Goal: Task Accomplishment & Management: Manage account settings

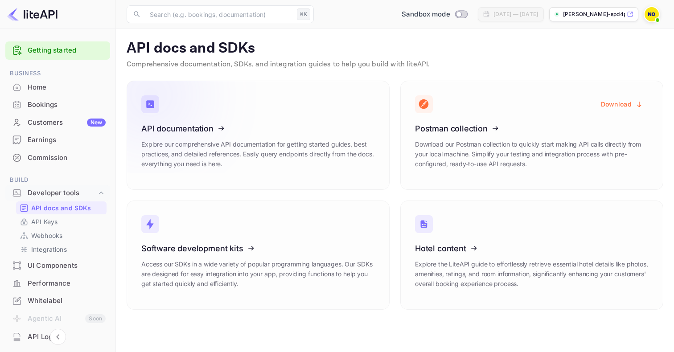
click at [182, 136] on icon at bounding box center [196, 127] width 139 height 92
click at [645, 16] on img at bounding box center [652, 14] width 14 height 14
click at [55, 352] on div at bounding box center [337, 359] width 674 height 0
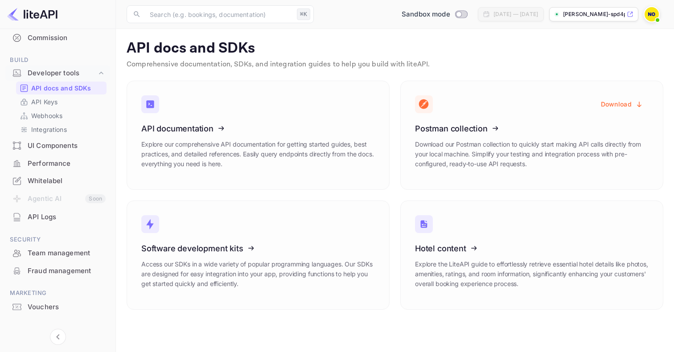
scroll to position [121, 0]
click at [49, 213] on div "API Logs" at bounding box center [67, 216] width 78 height 10
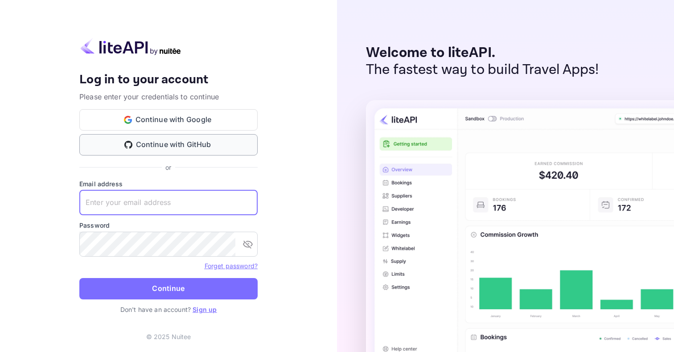
type input "[EMAIL_ADDRESS][PERSON_NAME][DOMAIN_NAME]"
click at [168, 288] on button "Continue" at bounding box center [168, 288] width 178 height 21
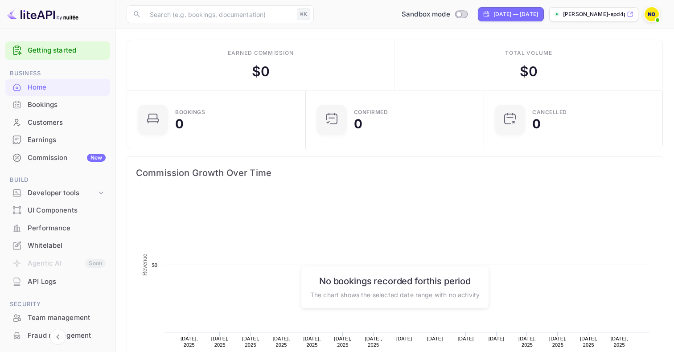
scroll to position [145, 173]
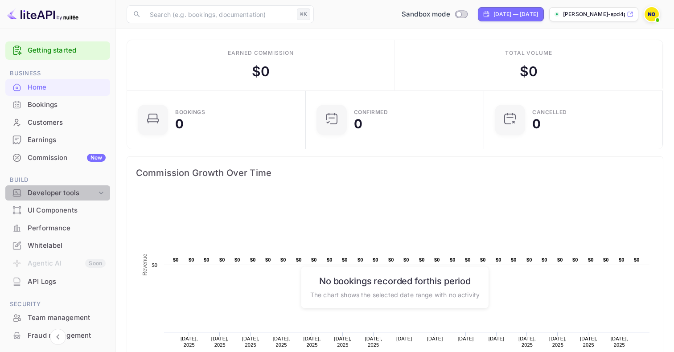
click at [77, 192] on div "Developer tools" at bounding box center [62, 193] width 69 height 10
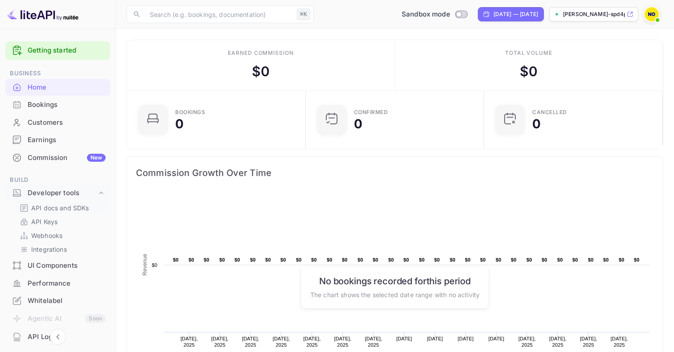
click at [74, 208] on p "API docs and SDKs" at bounding box center [60, 207] width 58 height 9
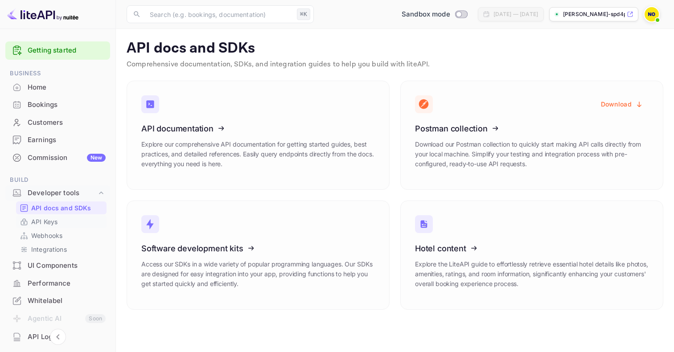
click at [53, 218] on p "API Keys" at bounding box center [44, 221] width 26 height 9
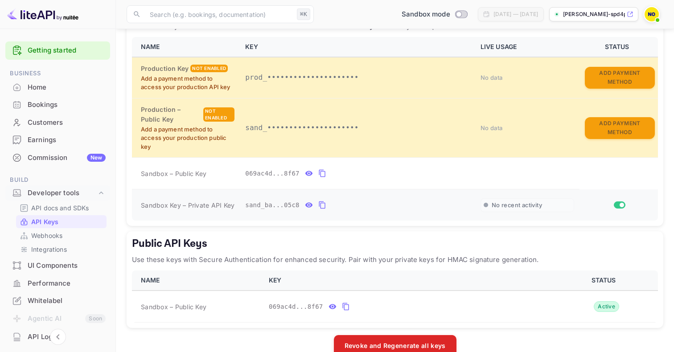
scroll to position [193, 0]
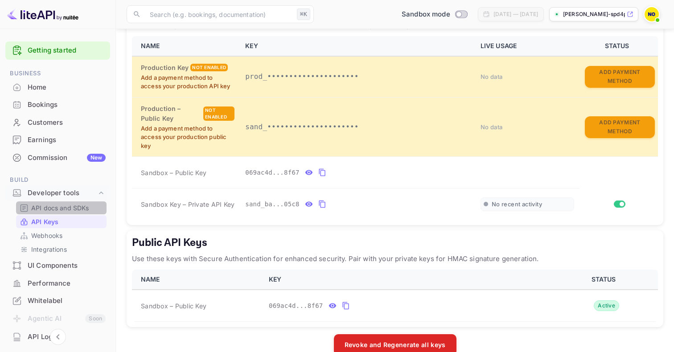
click at [63, 208] on p "API docs and SDKs" at bounding box center [60, 207] width 58 height 9
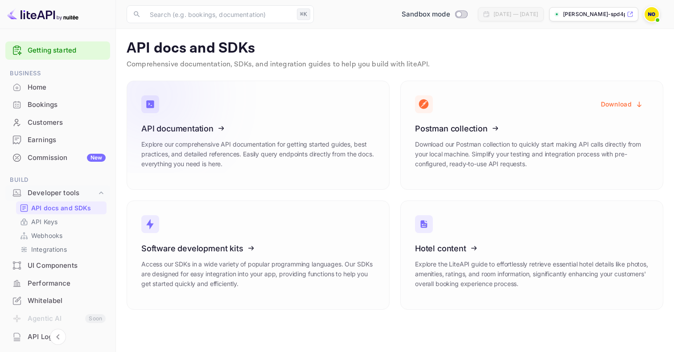
click at [234, 144] on icon at bounding box center [196, 127] width 139 height 92
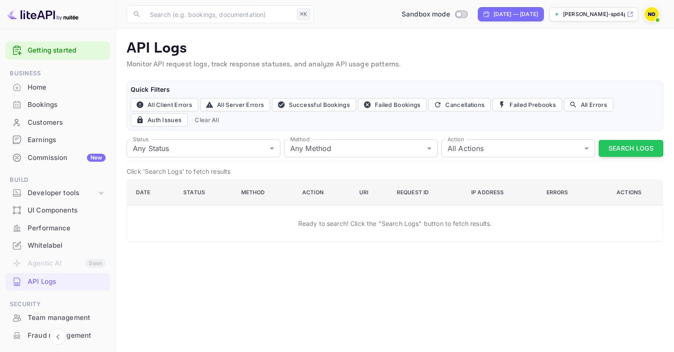
click at [53, 88] on div "Home" at bounding box center [67, 87] width 78 height 10
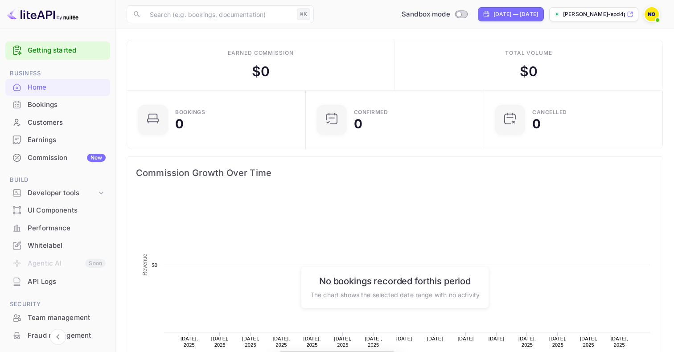
scroll to position [0, 0]
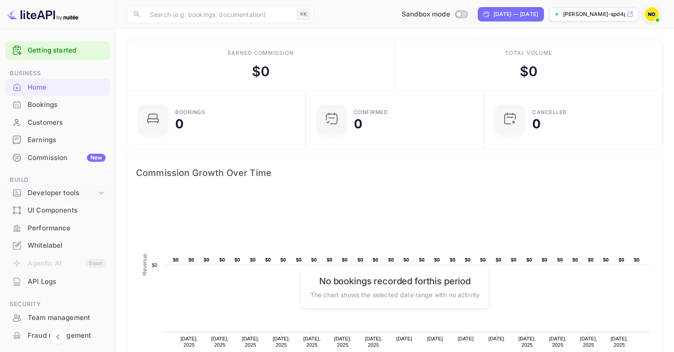
click at [56, 189] on div "Developer tools" at bounding box center [62, 193] width 69 height 10
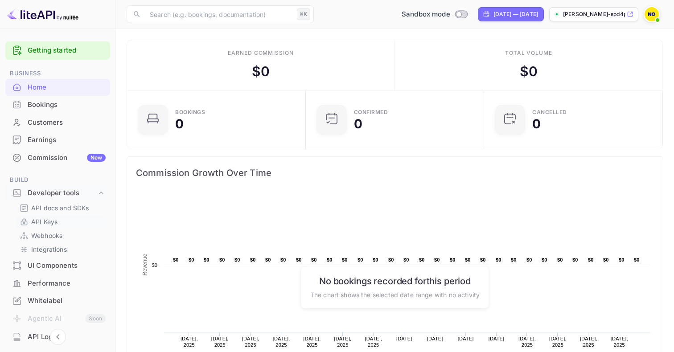
click at [58, 218] on p "API Keys" at bounding box center [44, 221] width 26 height 9
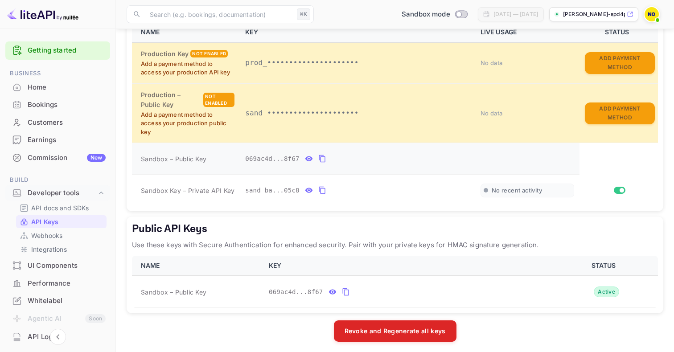
scroll to position [206, 0]
click at [312, 158] on icon "private api keys table" at bounding box center [309, 159] width 8 height 11
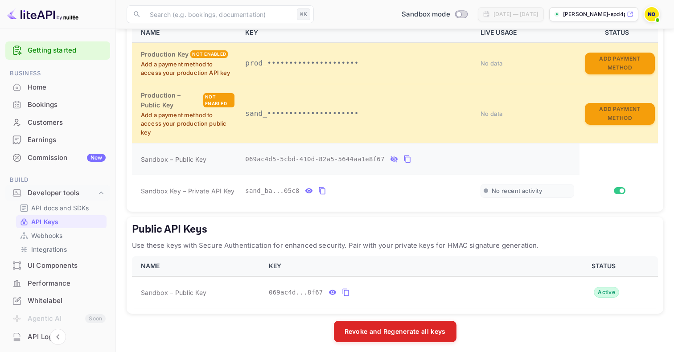
click at [410, 156] on icon "private api keys table" at bounding box center [407, 160] width 6 height 8
click at [308, 189] on icon "private api keys table" at bounding box center [309, 191] width 8 height 5
click at [427, 189] on icon "private api keys table" at bounding box center [427, 190] width 8 height 11
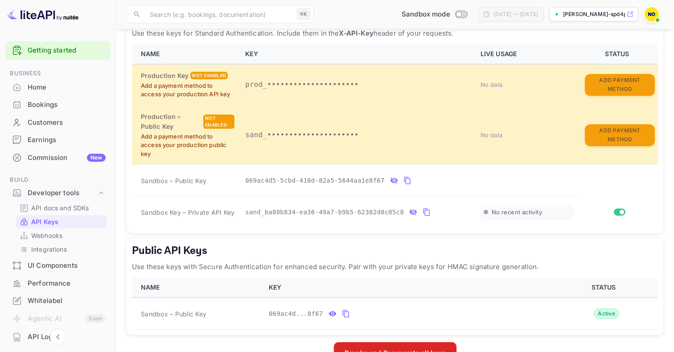
scroll to position [178, 0]
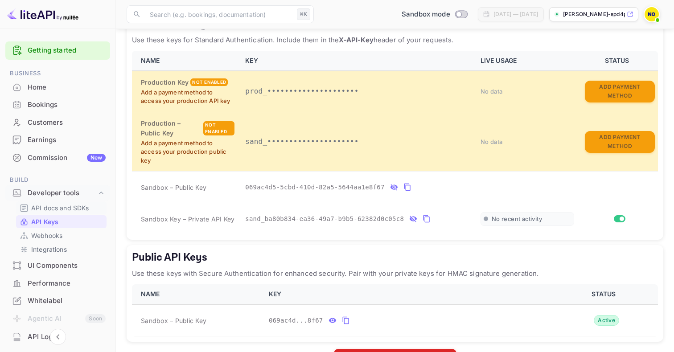
click at [58, 208] on p "API docs and SDKs" at bounding box center [60, 207] width 58 height 9
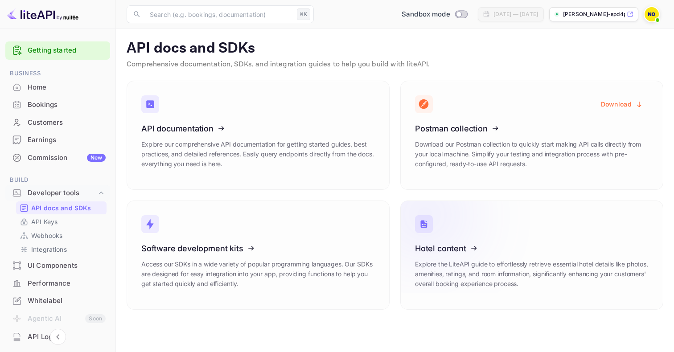
click at [464, 262] on icon at bounding box center [470, 247] width 139 height 92
